Goal: Find contact information: Find contact information

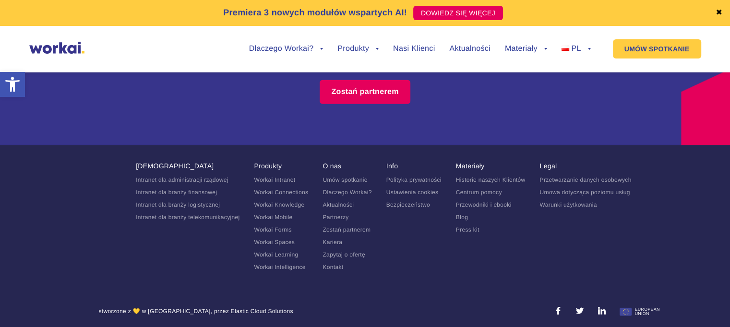
scroll to position [6133, 0]
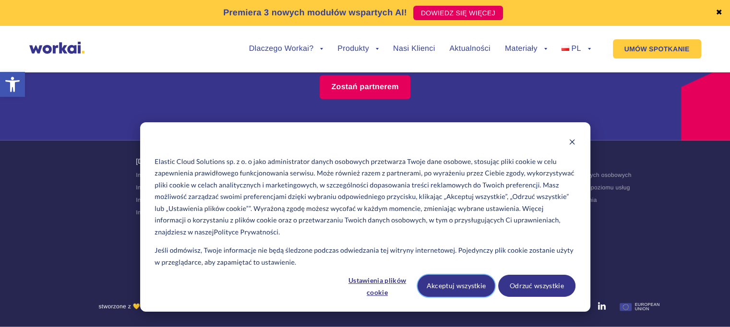
click at [475, 285] on button "Akceptuj wszystkie" at bounding box center [455, 286] width 77 height 22
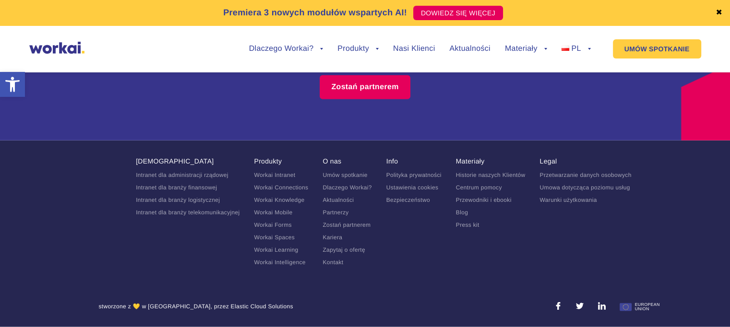
click at [330, 261] on link "Kontakt" at bounding box center [332, 262] width 21 height 7
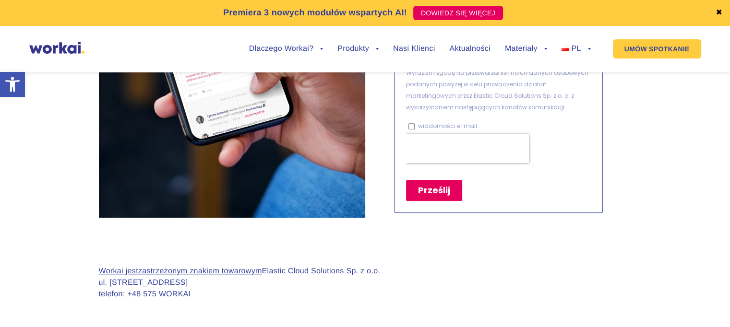
scroll to position [863, 0]
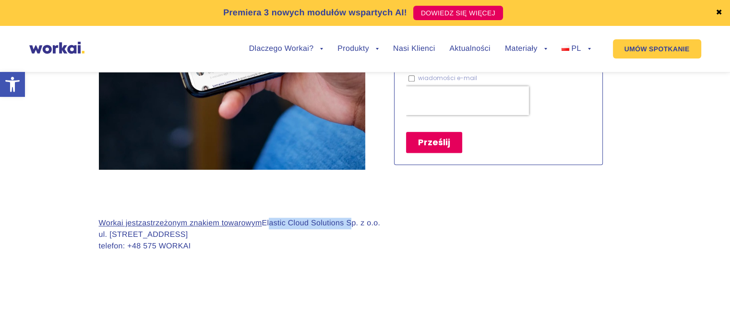
drag, startPoint x: 269, startPoint y: 220, endPoint x: 350, endPoint y: 222, distance: 81.1
click at [350, 222] on p "Workai jest zastrzeżonym znakiem towarowym Elastic Cloud Solutions Sp. z o.o. u…" at bounding box center [240, 235] width 282 height 35
click at [299, 227] on p "Workai jest zastrzeżonym znakiem towarowym Elastic Cloud Solutions Sp. z o.o. u…" at bounding box center [240, 235] width 282 height 35
drag, startPoint x: 348, startPoint y: 224, endPoint x: 267, endPoint y: 217, distance: 81.4
click at [267, 218] on p "Workai jest zastrzeżonym znakiem towarowym Elastic Cloud Solutions Sp. z o.o. u…" at bounding box center [240, 235] width 282 height 35
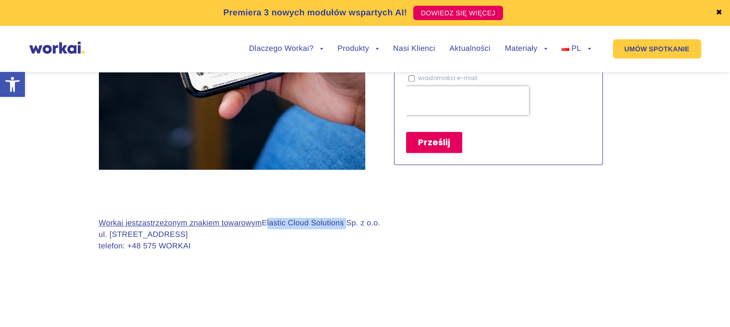
copy p "Elastic Cloud Solutions"
